Goal: Find specific page/section: Find specific page/section

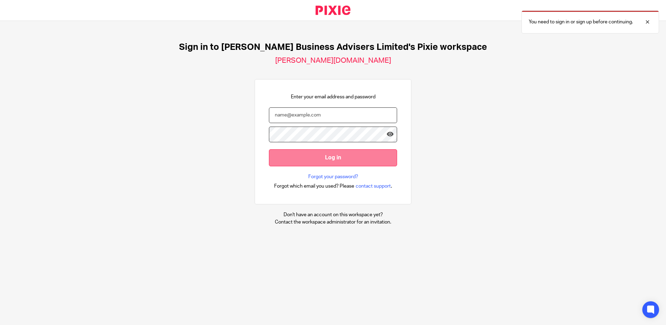
type input "rachel@bicknells.net"
click at [308, 156] on input "Log in" at bounding box center [333, 157] width 128 height 17
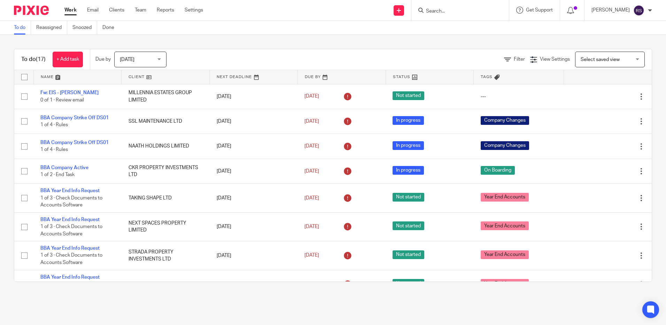
click at [437, 8] on input "Search" at bounding box center [456, 11] width 63 height 6
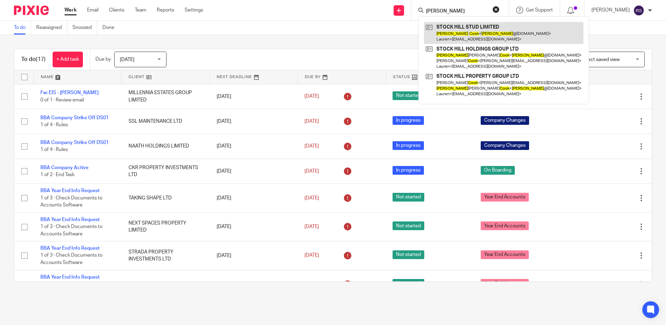
type input "[PERSON_NAME]"
click at [473, 35] on link at bounding box center [504, 33] width 160 height 22
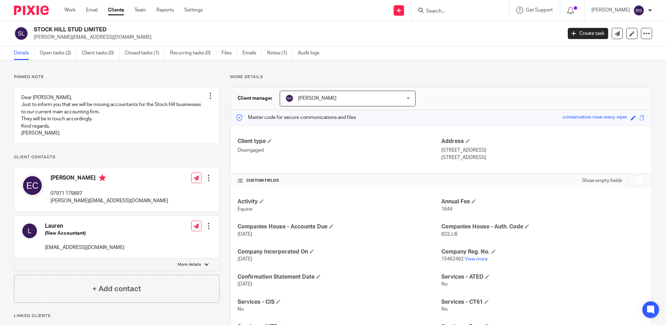
click at [436, 9] on input "Search" at bounding box center [456, 11] width 63 height 6
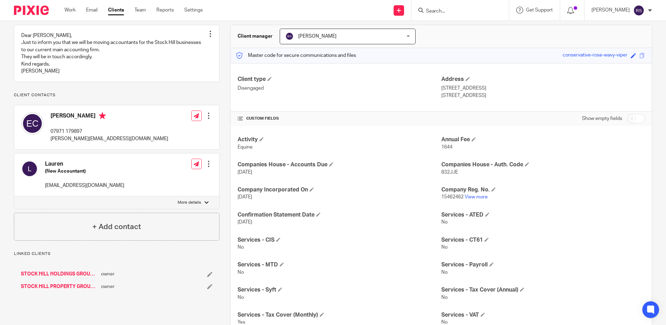
scroll to position [139, 0]
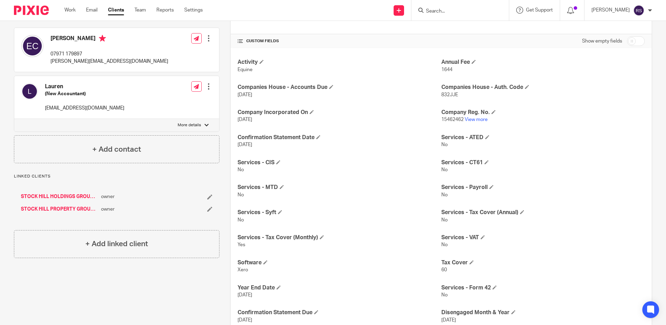
click at [59, 200] on link "STOCK HILL HOLDINGS GROUP LTD" at bounding box center [59, 196] width 77 height 7
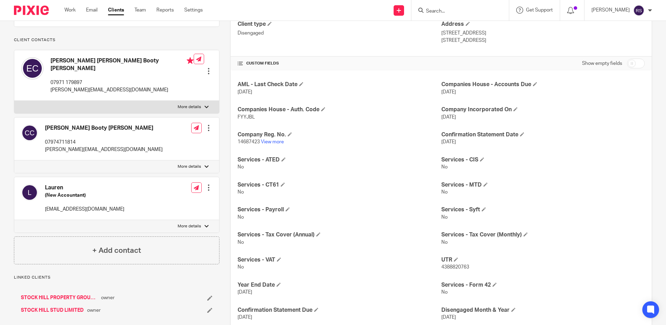
scroll to position [138, 0]
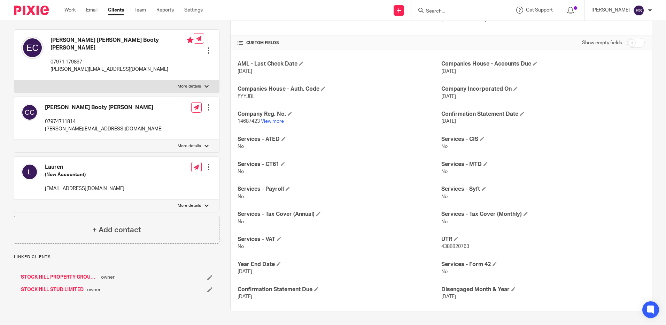
click at [61, 289] on link "STOCK HILL STUD LIMITED" at bounding box center [52, 289] width 63 height 7
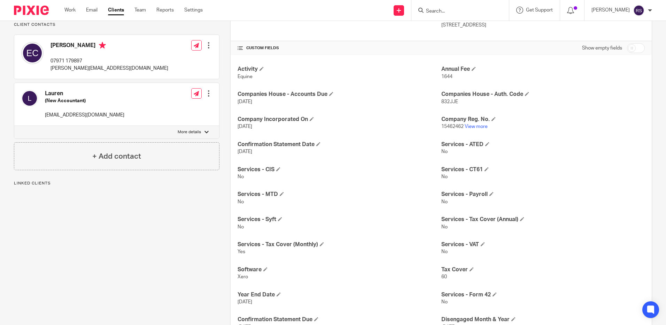
scroll to position [163, 0]
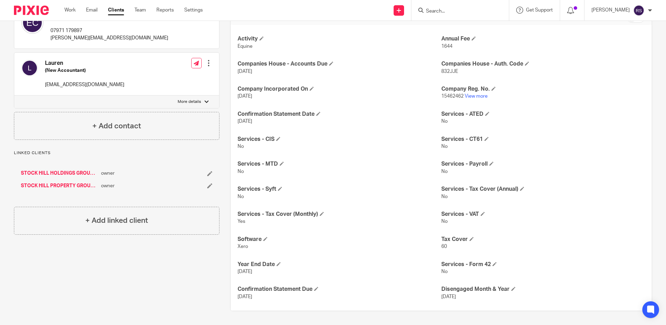
click at [54, 189] on link "STOCK HILL PROPERTY GROUP LTD" at bounding box center [59, 185] width 77 height 7
